Goal: Task Accomplishment & Management: Complete application form

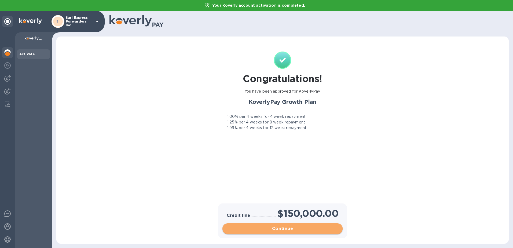
click at [280, 228] on span "Continue" at bounding box center [283, 228] width 112 height 6
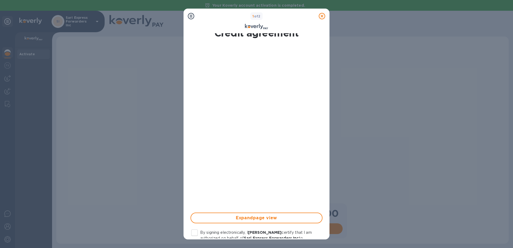
scroll to position [27, 0]
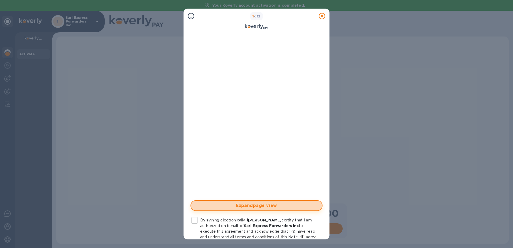
click at [267, 207] on span "Expand page view" at bounding box center [256, 205] width 122 height 6
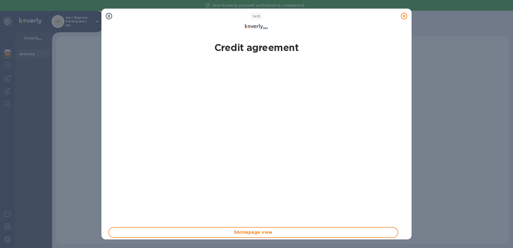
scroll to position [57, 0]
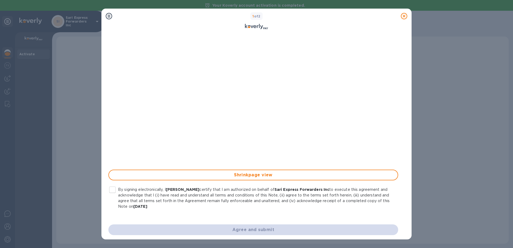
click at [250, 228] on div "Agree and submit" at bounding box center [253, 229] width 296 height 17
click at [113, 190] on input "By signing electronically, I [PERSON_NAME] certify that I am authorized on beha…" at bounding box center [112, 189] width 11 height 11
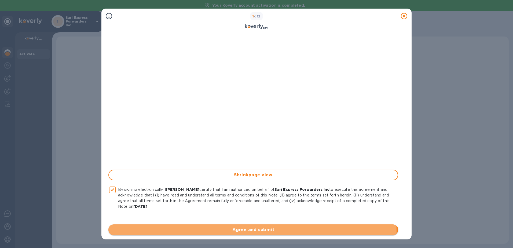
click at [229, 232] on span "Agree and submit" at bounding box center [253, 229] width 281 height 6
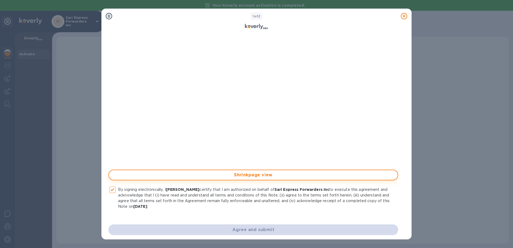
checkbox input "false"
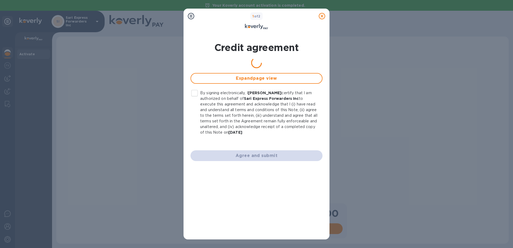
scroll to position [0, 0]
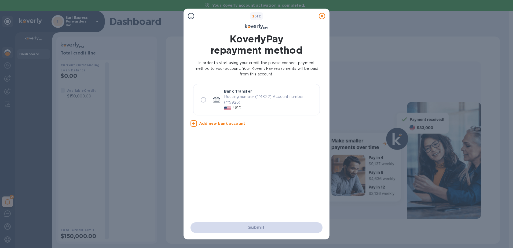
click at [204, 101] on input "radio" at bounding box center [203, 99] width 11 height 11
radio input "true"
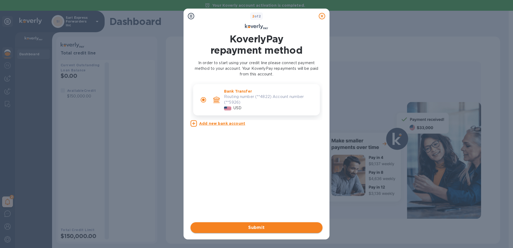
click at [264, 229] on span "Submit" at bounding box center [256, 227] width 123 height 6
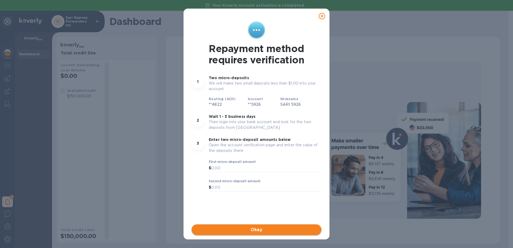
click at [262, 228] on span "Okay" at bounding box center [256, 229] width 121 height 6
